Goal: Check status: Check status

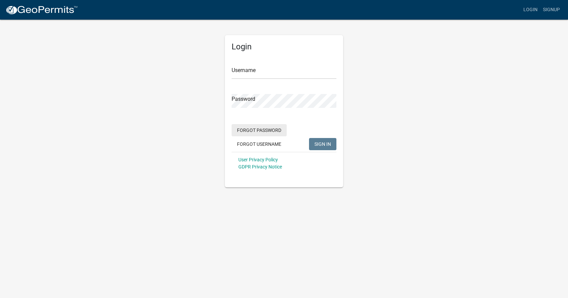
click at [270, 129] on button "Forgot Password" at bounding box center [259, 130] width 55 height 12
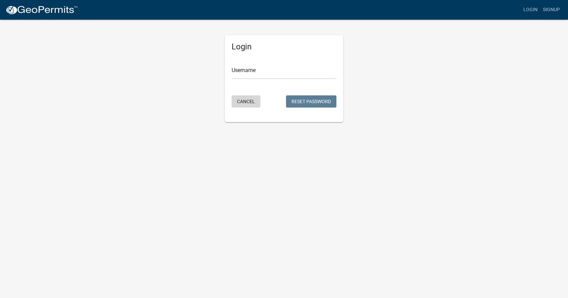
click at [246, 97] on button "Cancel" at bounding box center [246, 101] width 29 height 12
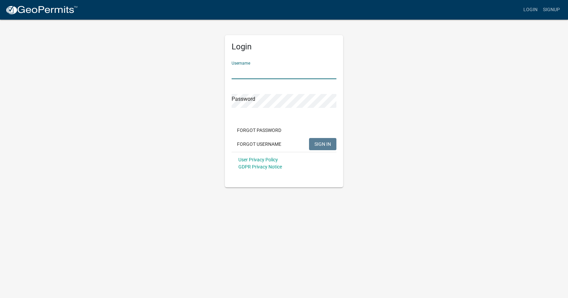
click at [249, 73] on input "Username" at bounding box center [284, 72] width 105 height 14
type input "kflint"
click at [309, 138] on button "SIGN IN" at bounding box center [322, 144] width 27 height 12
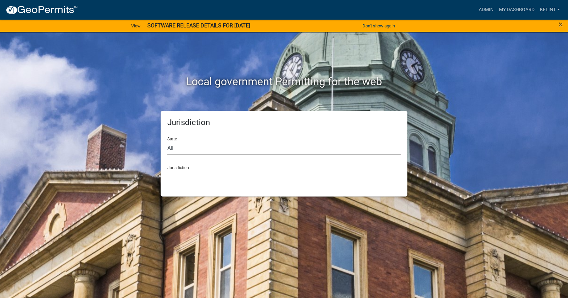
click at [183, 149] on select "All [US_STATE] [US_STATE] [US_STATE] [US_STATE] [US_STATE] [US_STATE] [US_STATE…" at bounding box center [283, 148] width 233 height 14
select select "[US_STATE]"
click at [167, 141] on select "All [US_STATE] [US_STATE] [US_STATE] [US_STATE] [US_STATE] [US_STATE] [US_STATE…" at bounding box center [283, 148] width 233 height 14
click at [195, 178] on select "[GEOGRAPHIC_DATA], [US_STATE] [GEOGRAPHIC_DATA], [US_STATE] [GEOGRAPHIC_DATA], …" at bounding box center [283, 177] width 233 height 14
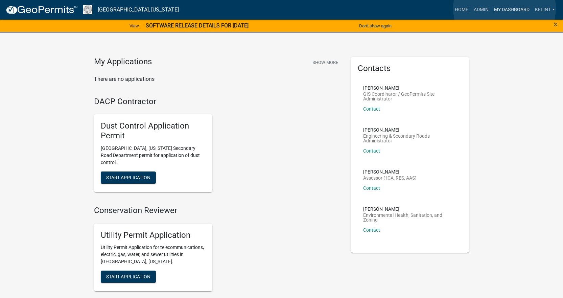
click at [505, 8] on link "My Dashboard" at bounding box center [512, 9] width 41 height 13
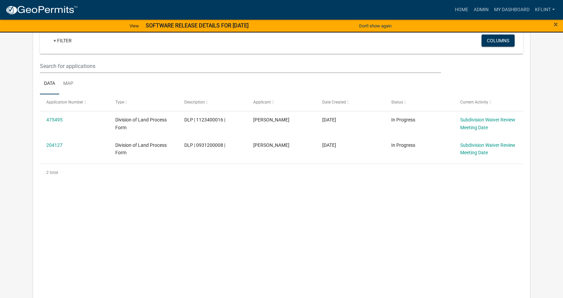
scroll to position [128, 0]
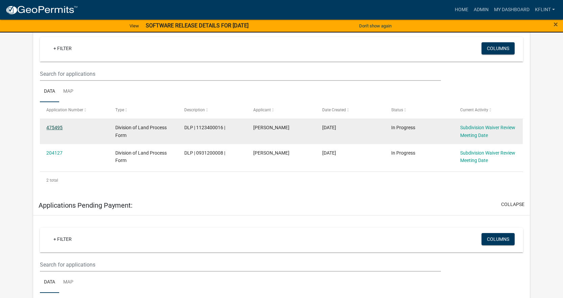
click at [48, 126] on link "475495" at bounding box center [54, 127] width 16 height 5
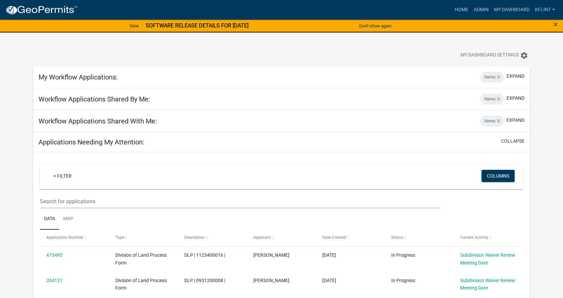
scroll to position [34, 0]
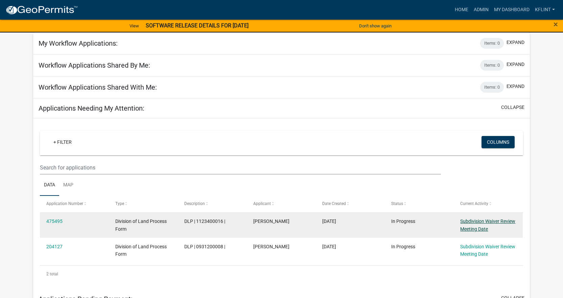
click at [472, 222] on link "Subdivision Waiver Review Meeting Date" at bounding box center [487, 225] width 55 height 13
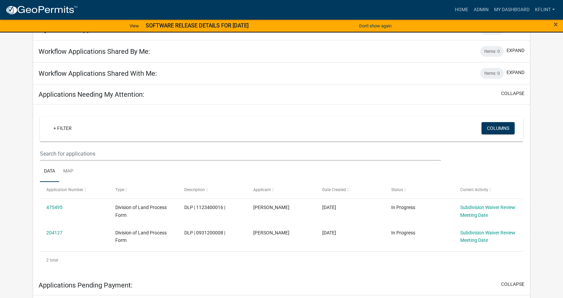
scroll to position [135, 0]
